Goal: Information Seeking & Learning: Find specific fact

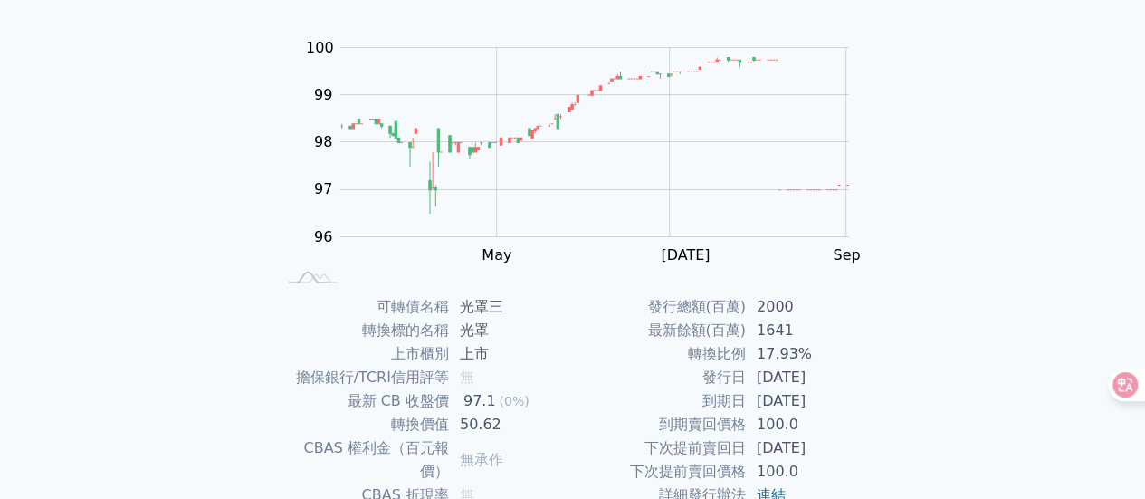
scroll to position [339, 0]
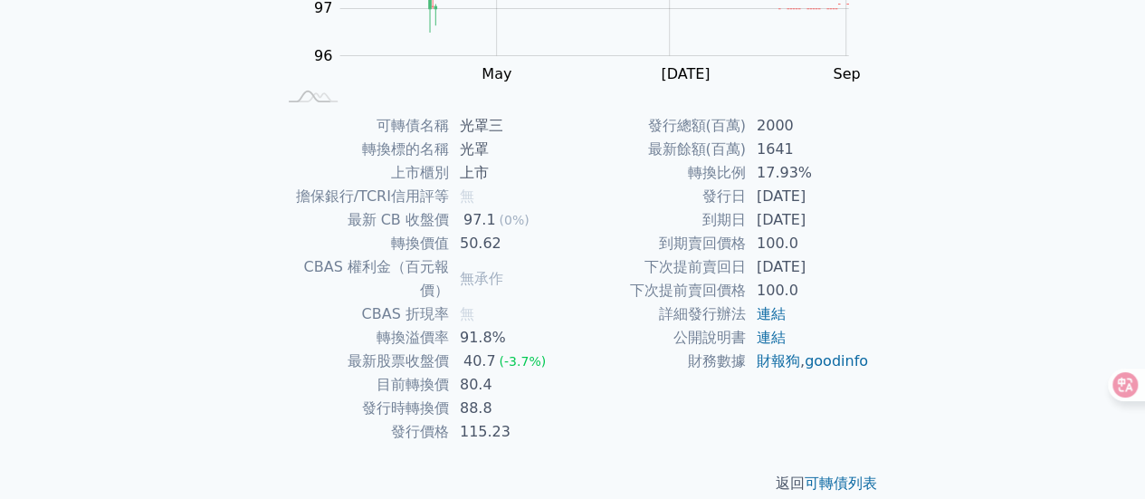
drag, startPoint x: 659, startPoint y: 124, endPoint x: 855, endPoint y: 209, distance: 213.2
click at [855, 209] on tbody "發行總額(百萬) 2000 最新餘額(百萬) 1641 轉換比例 17.93% 發行日 [DATE] 到期日 [DATE] 到期賣回價格 100.0 下次提前…" at bounding box center [721, 243] width 297 height 259
click at [865, 221] on td "[DATE]" at bounding box center [808, 220] width 124 height 24
drag, startPoint x: 867, startPoint y: 224, endPoint x: 702, endPoint y: 224, distance: 165.7
click at [702, 224] on tr "到期日 [DATE]" at bounding box center [721, 220] width 297 height 24
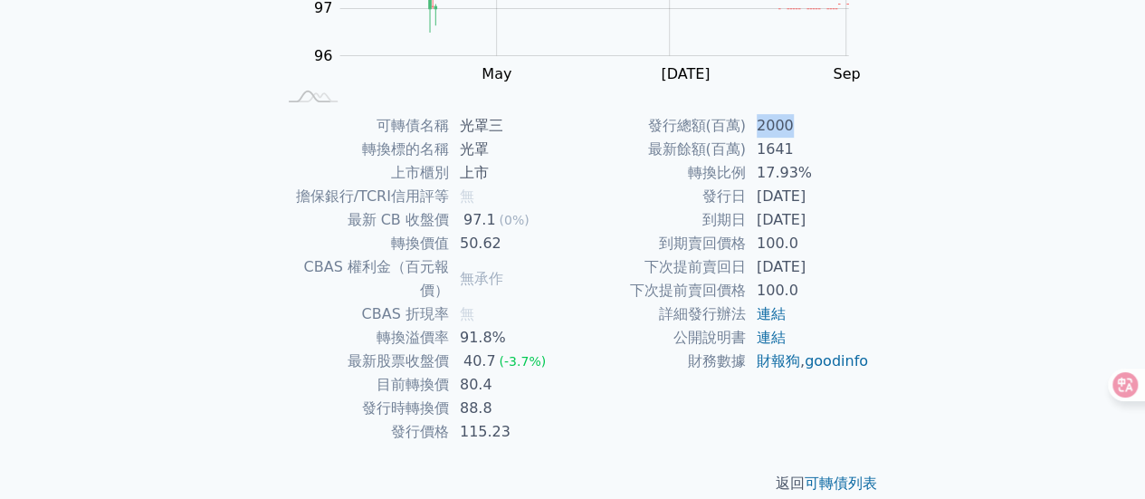
drag, startPoint x: 813, startPoint y: 120, endPoint x: 758, endPoint y: 122, distance: 55.2
click at [758, 122] on td "2000" at bounding box center [808, 126] width 124 height 24
click at [806, 122] on td "2000" at bounding box center [808, 126] width 124 height 24
drag, startPoint x: 812, startPoint y: 135, endPoint x: 755, endPoint y: 124, distance: 58.1
click at [755, 124] on td "2000" at bounding box center [808, 126] width 124 height 24
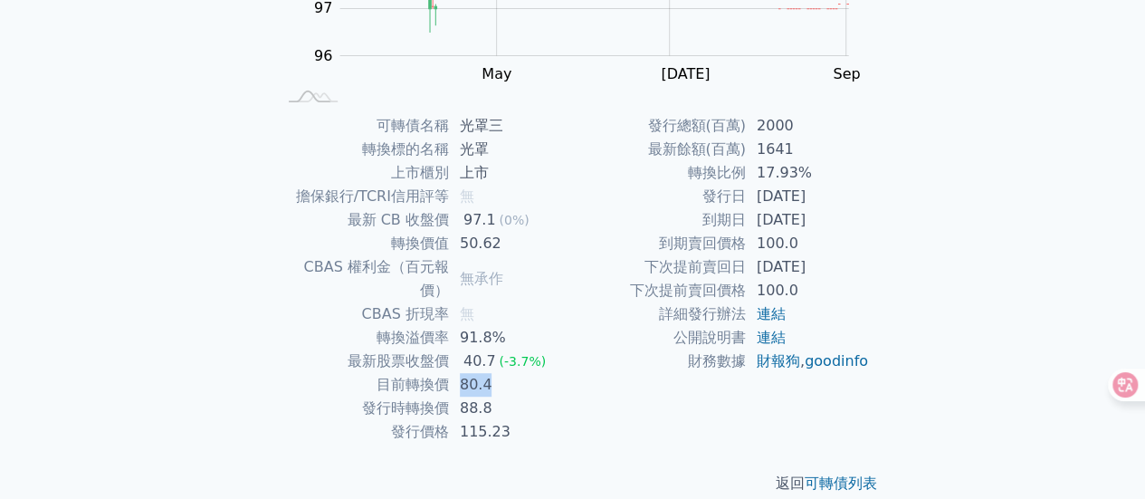
drag, startPoint x: 505, startPoint y: 365, endPoint x: 456, endPoint y: 360, distance: 49.1
click at [456, 373] on td "80.4" at bounding box center [511, 385] width 124 height 24
click at [915, 163] on div "可轉債列表 › 23383 光罩三 23383 光罩三 可轉債詳細資訊 Zoom Out 100 94 95 96 97 98 99 100 101 L Ma…" at bounding box center [572, 114] width 695 height 818
drag, startPoint x: 817, startPoint y: 175, endPoint x: 746, endPoint y: 173, distance: 70.6
click at [746, 173] on td "17.93%" at bounding box center [808, 173] width 124 height 24
